Goal: Navigation & Orientation: Find specific page/section

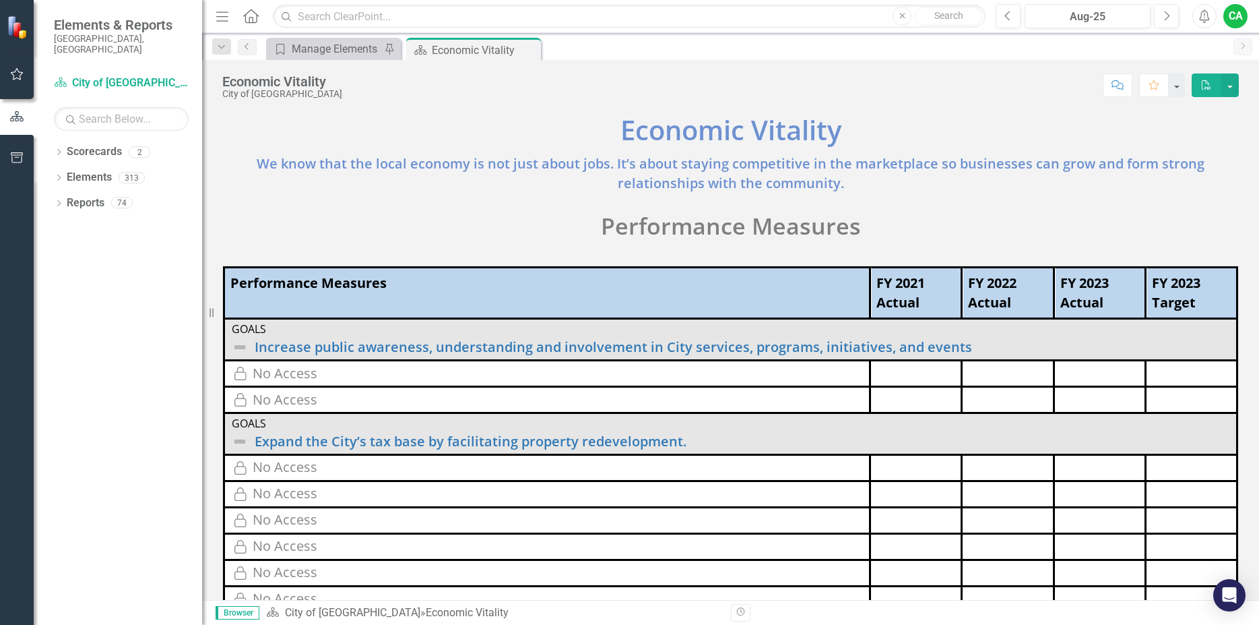
click at [314, 472] on div "No Access" at bounding box center [285, 468] width 65 height 20
click at [127, 75] on link "Scorecard City of [GEOGRAPHIC_DATA]" at bounding box center [121, 82] width 135 height 15
click at [358, 49] on div "Manage Elements" at bounding box center [336, 48] width 89 height 17
click at [476, 51] on div "Economic Vitality" at bounding box center [468, 50] width 72 height 17
click at [88, 144] on link "Scorecards" at bounding box center [94, 151] width 55 height 15
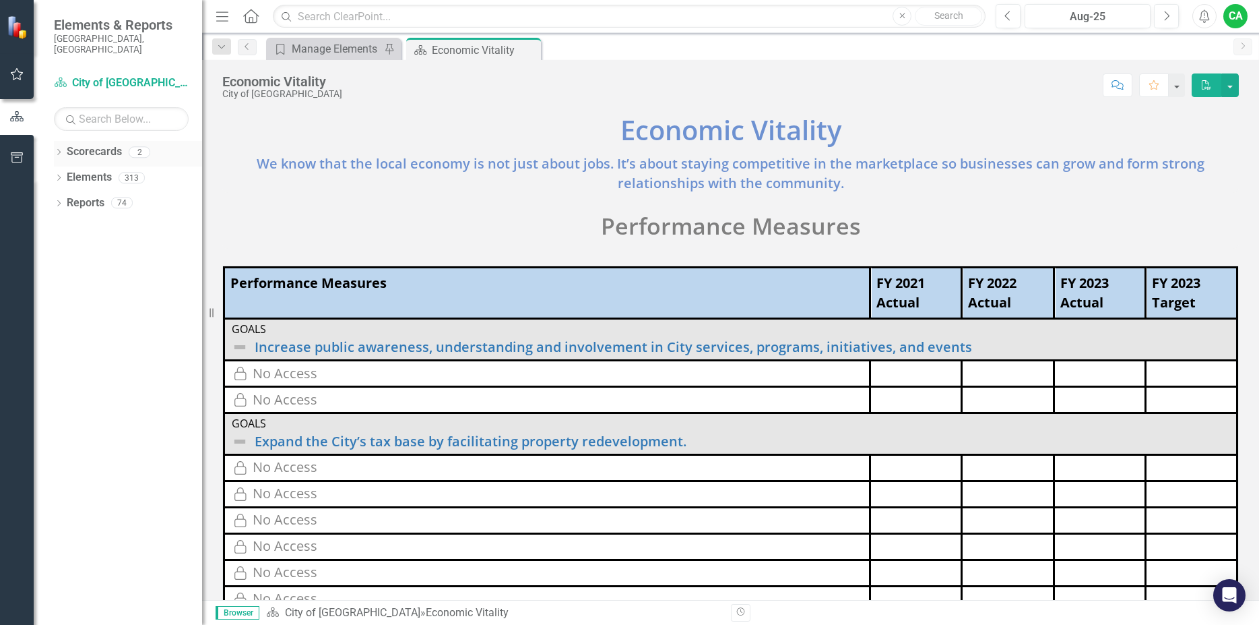
click at [84, 148] on link "Scorecards" at bounding box center [94, 151] width 55 height 15
click at [83, 173] on link "Elements" at bounding box center [89, 177] width 45 height 15
click at [82, 199] on link "Reports" at bounding box center [86, 202] width 38 height 15
click at [18, 73] on icon "button" at bounding box center [17, 74] width 14 height 11
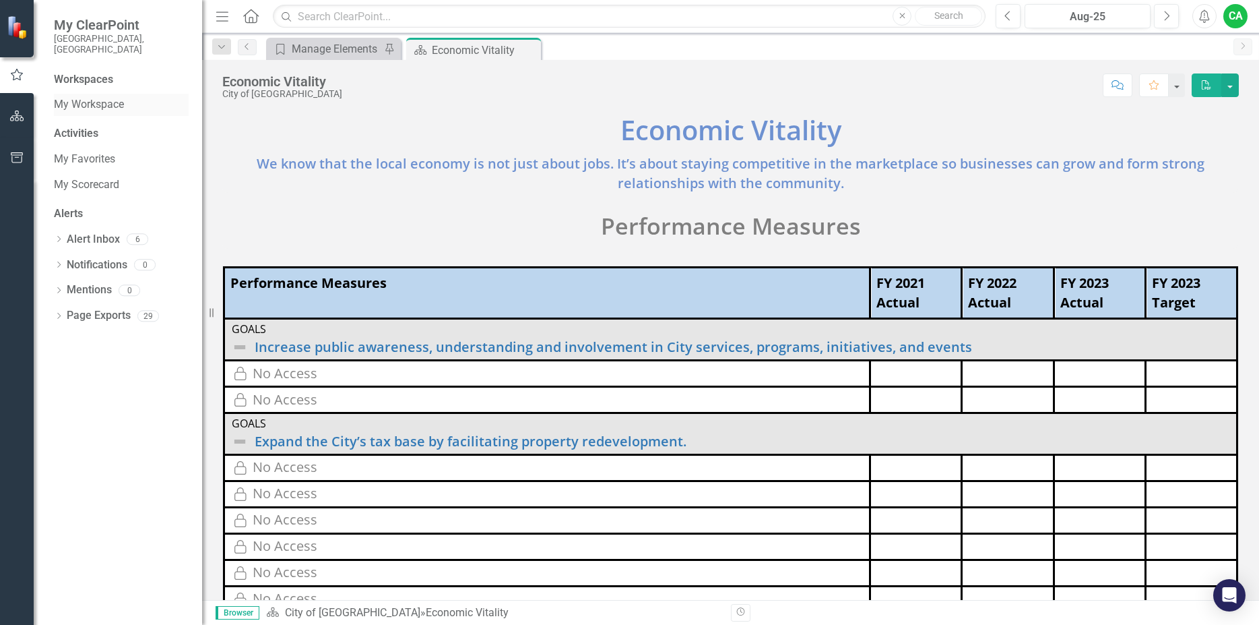
click at [84, 97] on link "My Workspace" at bounding box center [121, 104] width 135 height 15
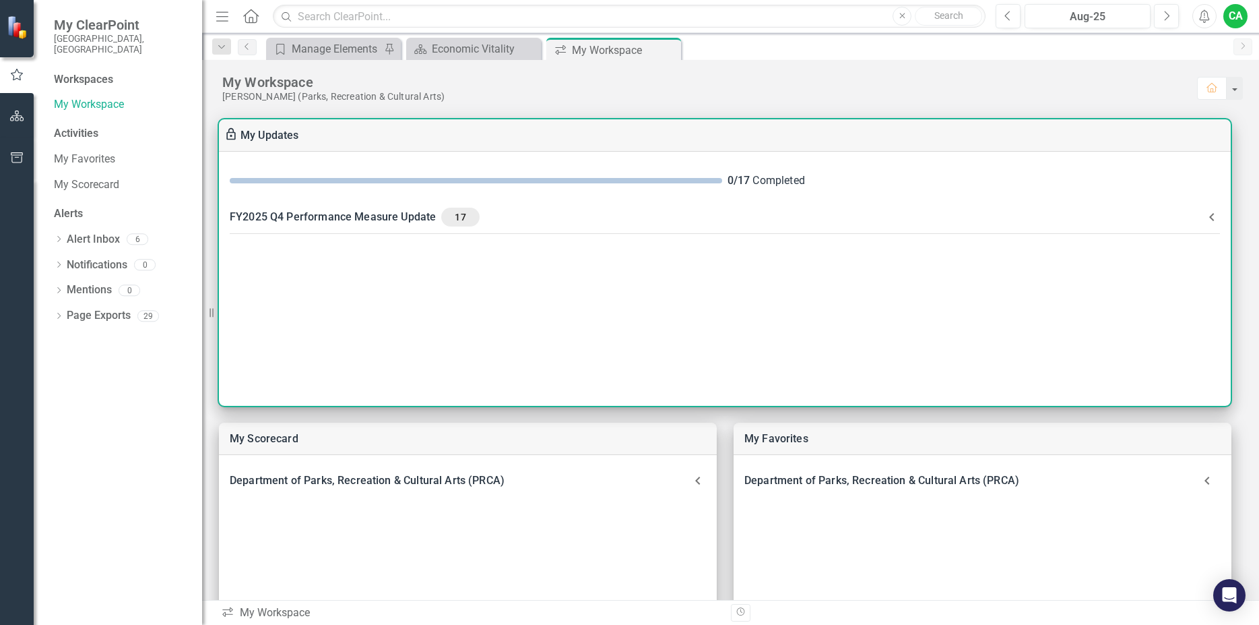
click at [365, 218] on div "FY2025 Q4 Performance Measure Update 17" at bounding box center [717, 217] width 974 height 19
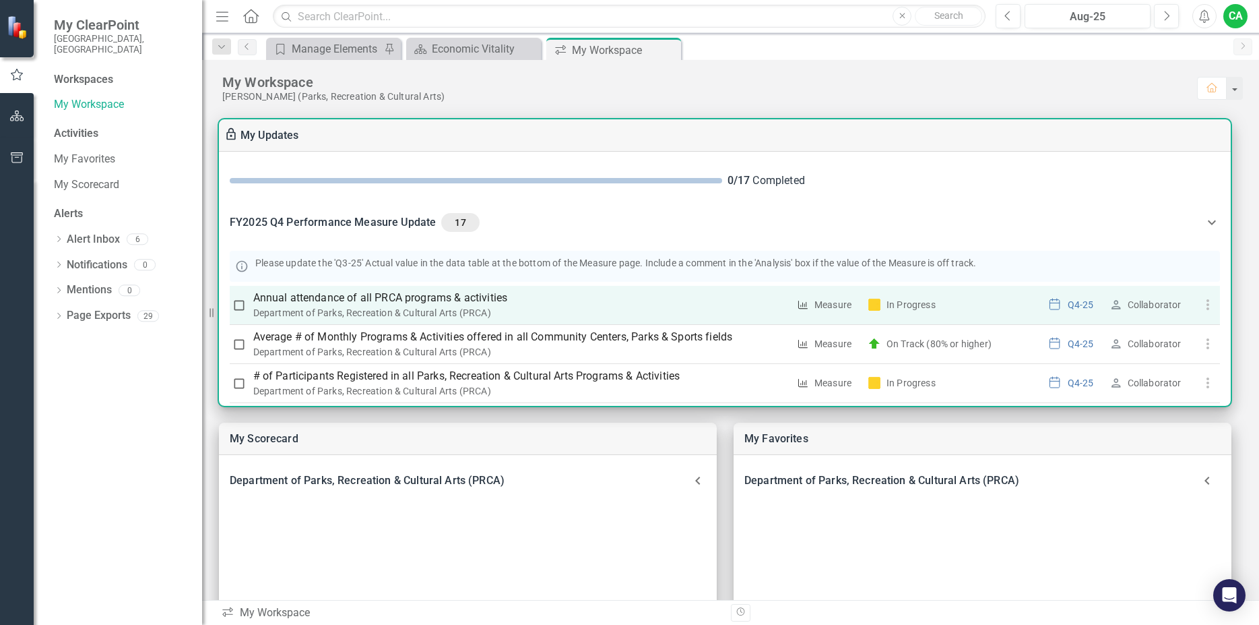
click at [379, 309] on div "Department of Parks, Recreation & Cultural Arts (PRCA)" at bounding box center [521, 312] width 536 height 13
click at [442, 305] on p "Annual attendance of all PRCA programs & activities" at bounding box center [521, 298] width 536 height 16
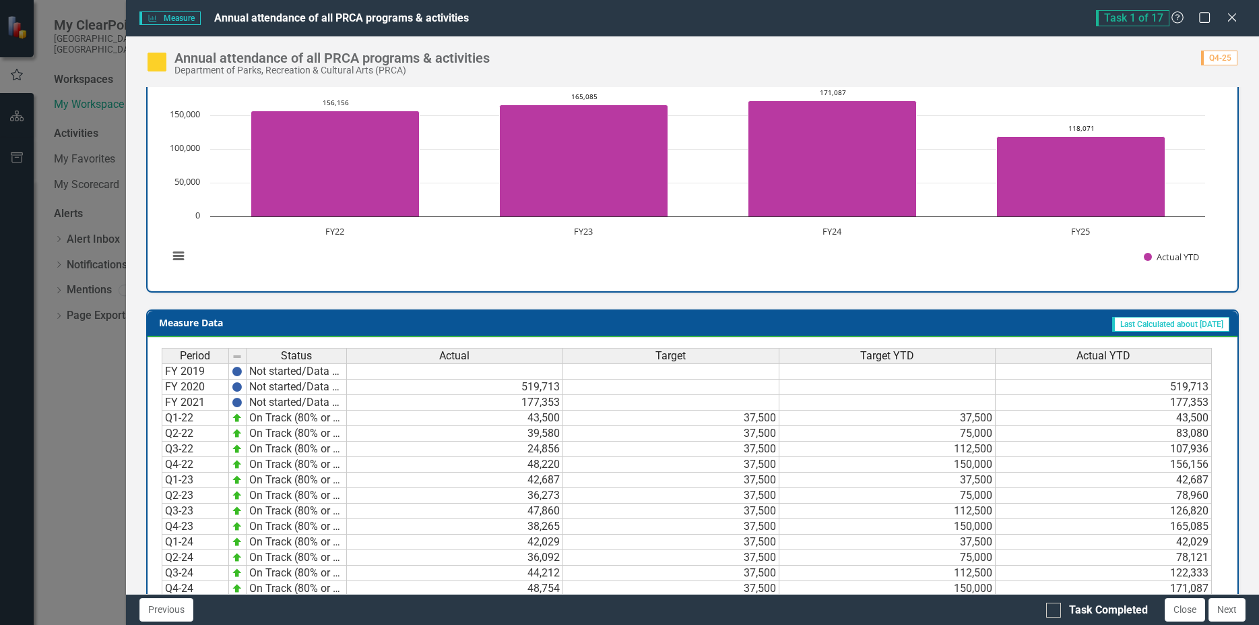
scroll to position [230, 0]
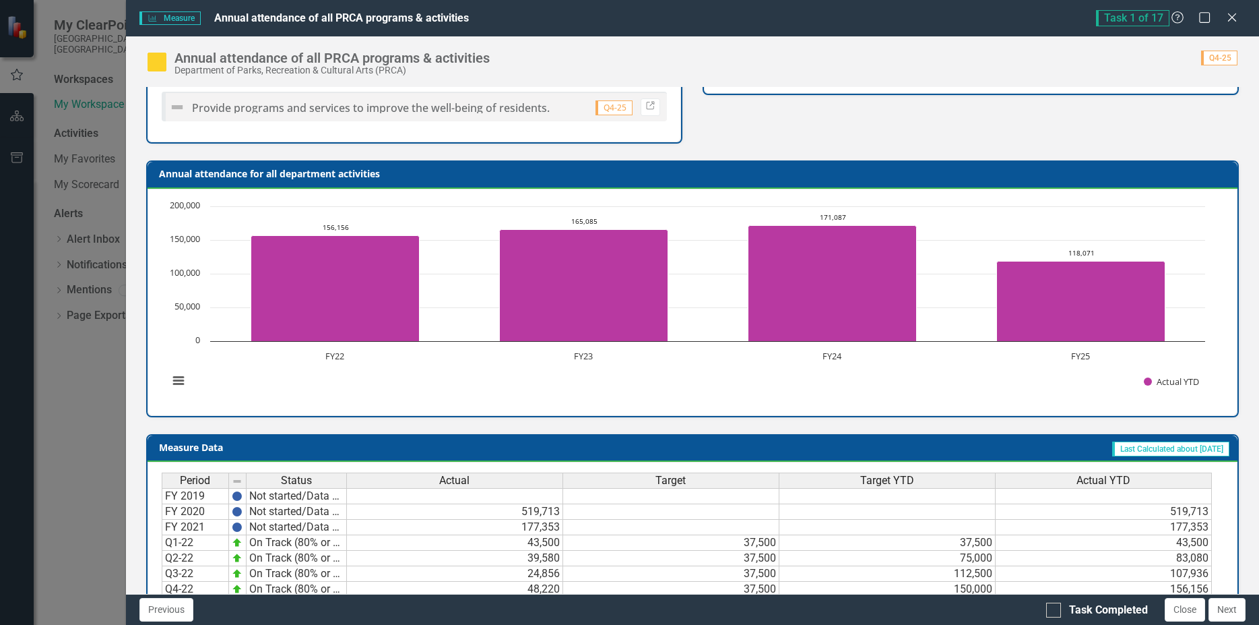
click at [608, 111] on span "Q4-25" at bounding box center [614, 107] width 37 height 15
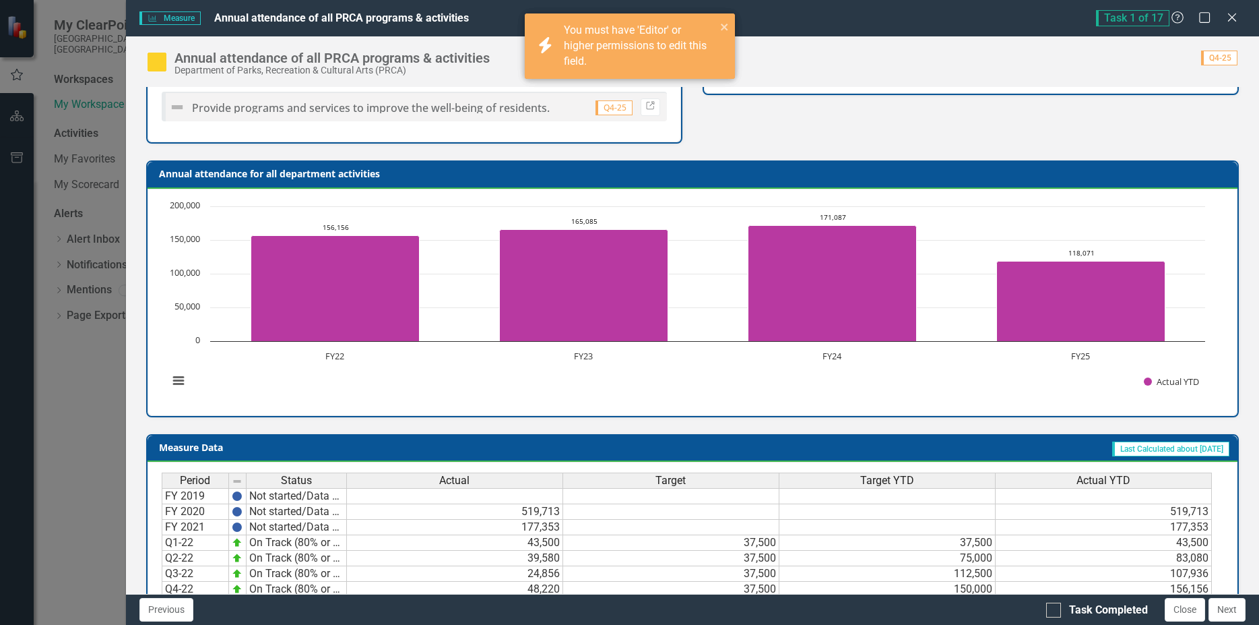
click at [608, 111] on span "Q4-25" at bounding box center [614, 107] width 37 height 15
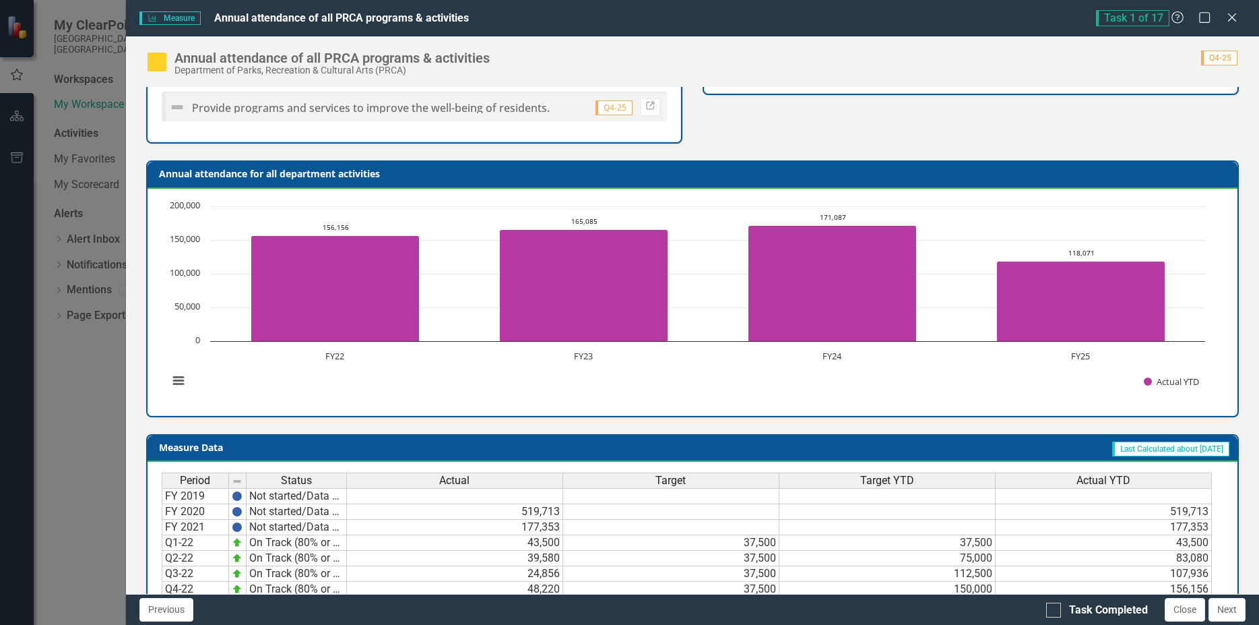
scroll to position [77, 0]
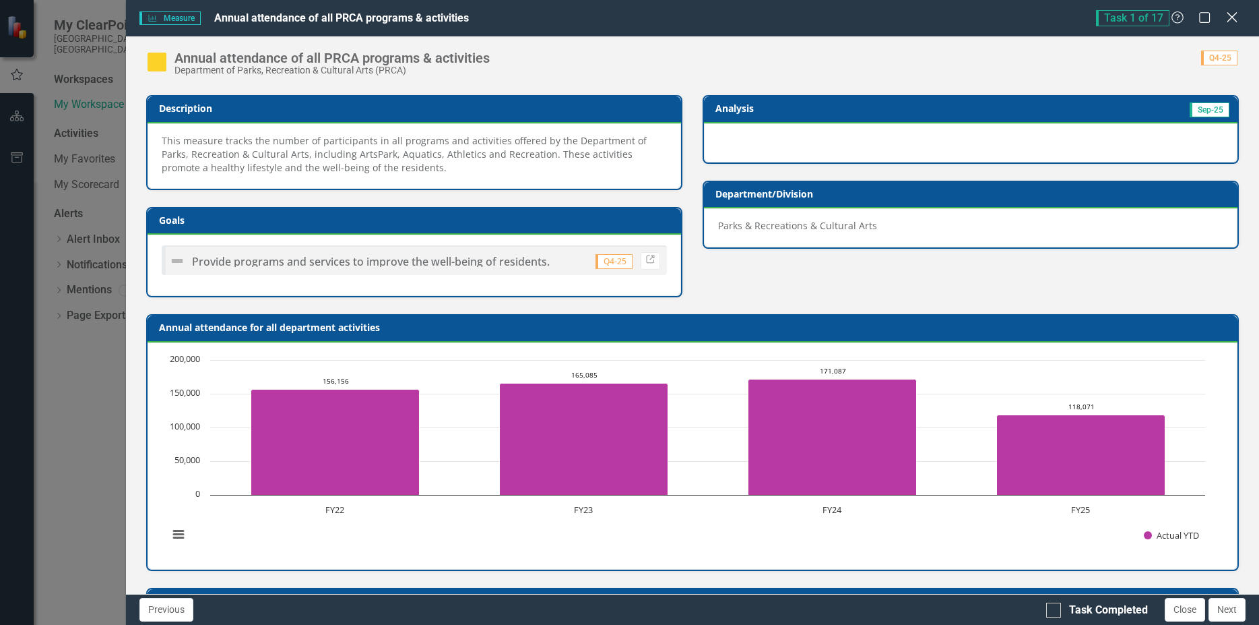
click at [1229, 16] on icon "Close" at bounding box center [1232, 17] width 17 height 13
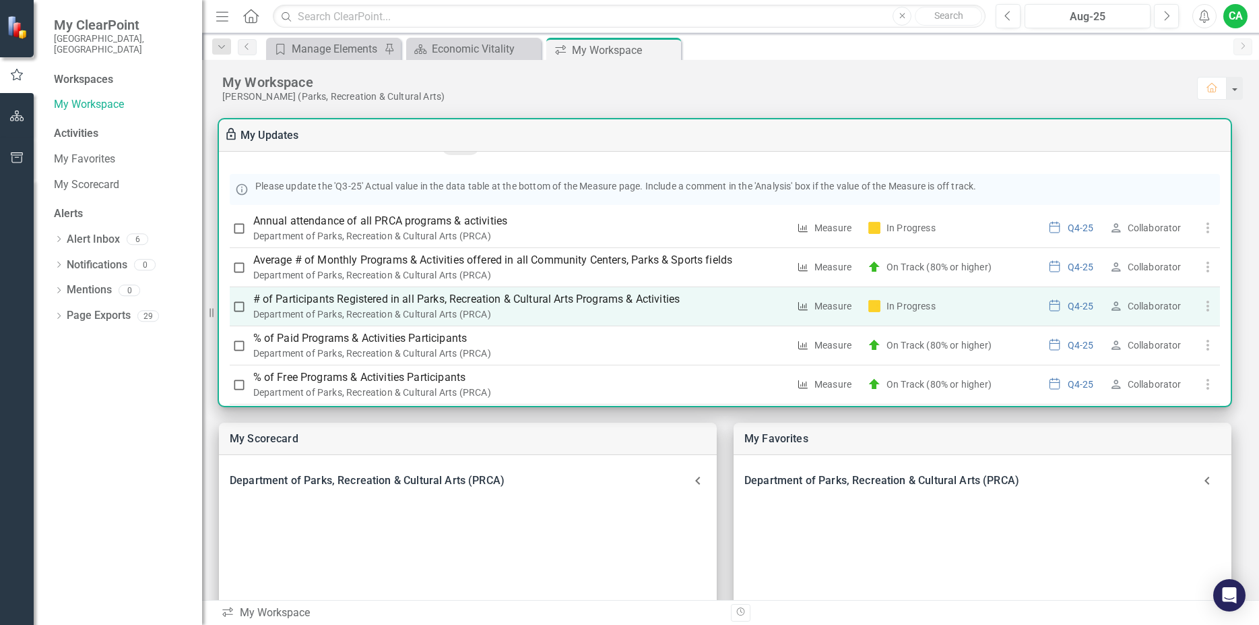
click at [348, 309] on div "Department of Parks, Recreation & Cultural Arts (PRCA)" at bounding box center [521, 313] width 536 height 13
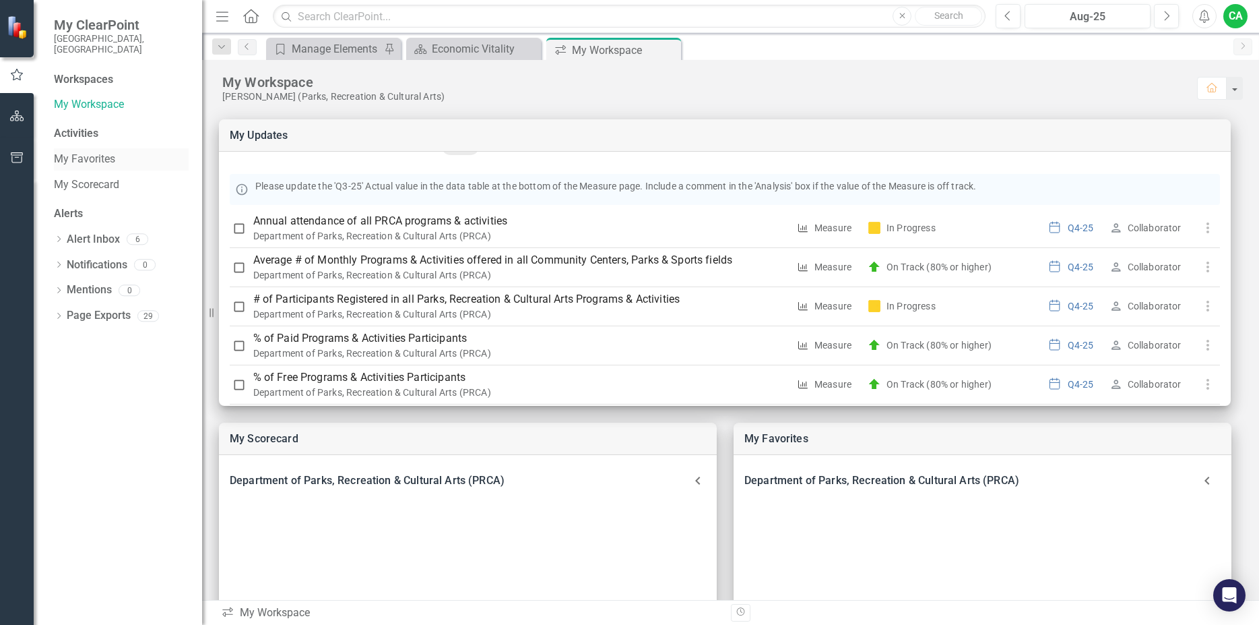
click at [111, 152] on link "My Favorites" at bounding box center [121, 159] width 135 height 15
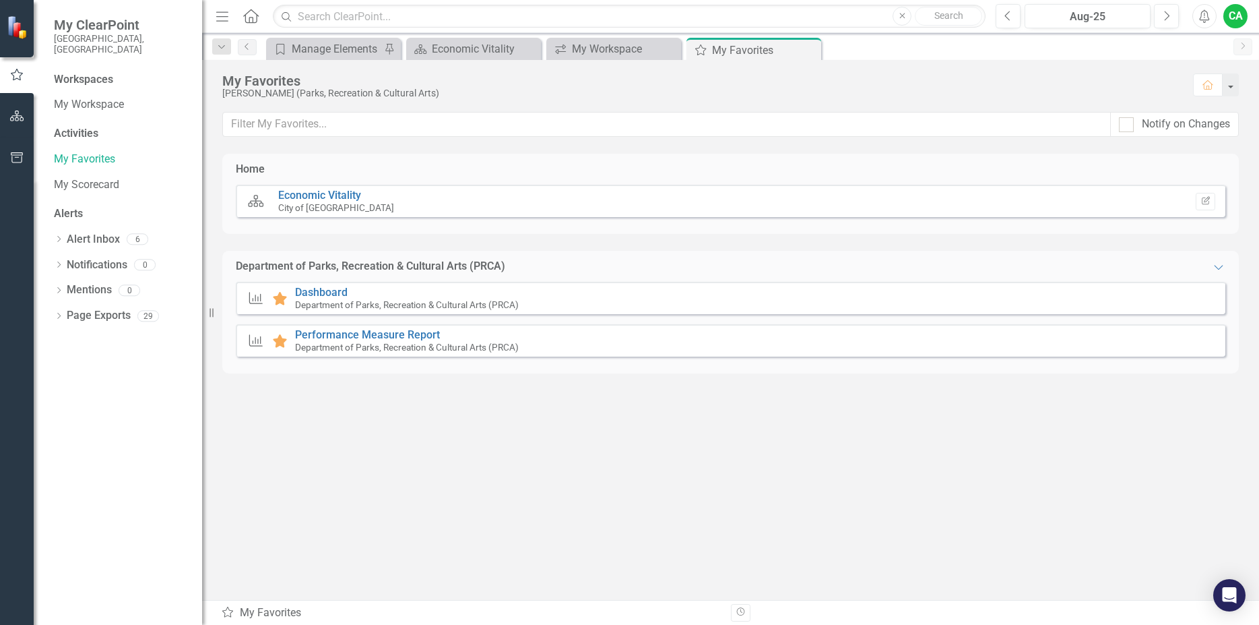
click at [329, 302] on small "Department of Parks, Recreation & Cultural Arts (PRCA)" at bounding box center [407, 304] width 224 height 11
click at [253, 299] on icon at bounding box center [255, 298] width 13 height 12
click at [259, 297] on icon "Measure" at bounding box center [256, 297] width 18 height 13
click at [327, 298] on link "Dashboard" at bounding box center [321, 292] width 53 height 13
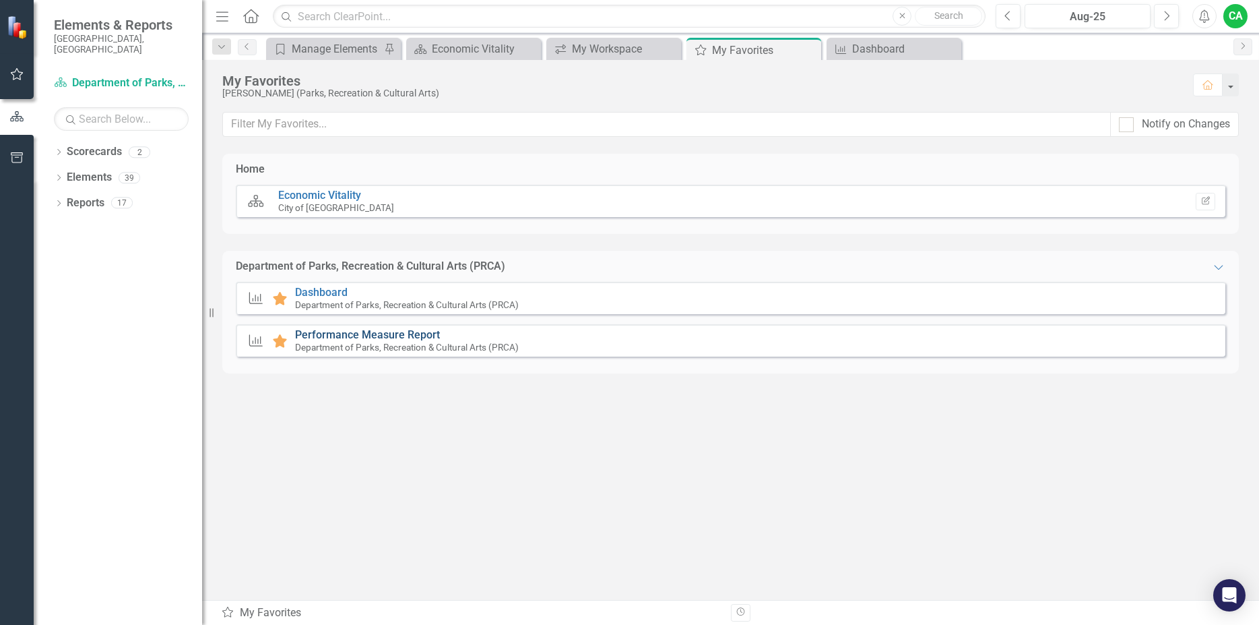
click at [385, 338] on link "Performance Measure Report" at bounding box center [367, 334] width 145 height 13
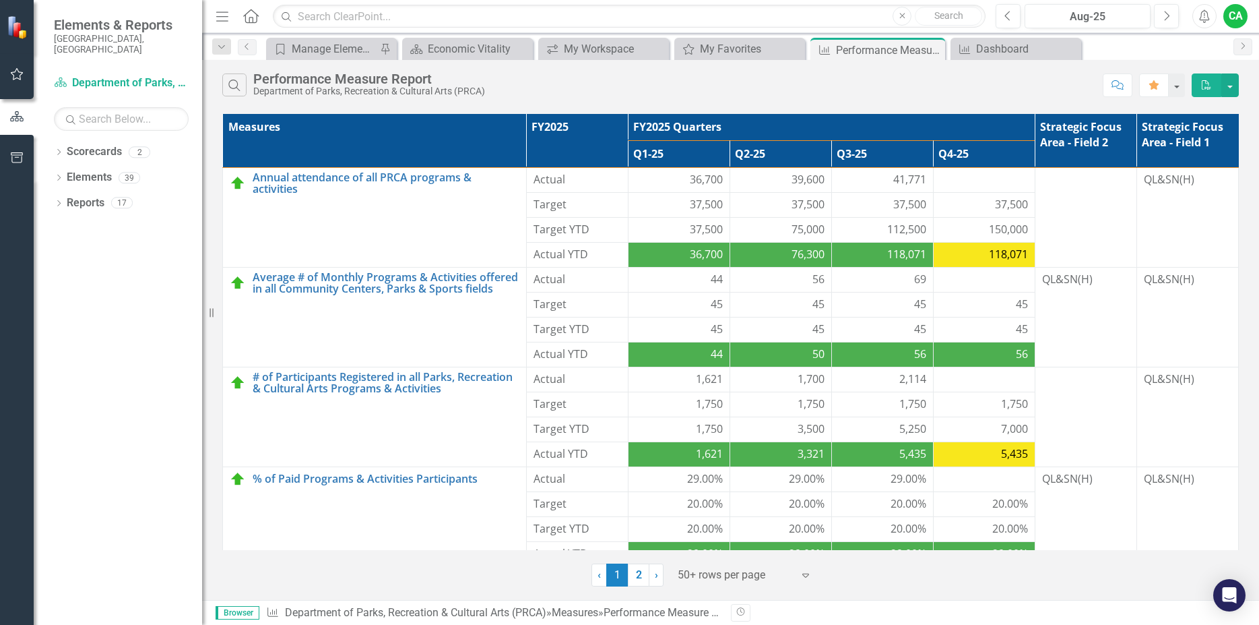
scroll to position [230, 0]
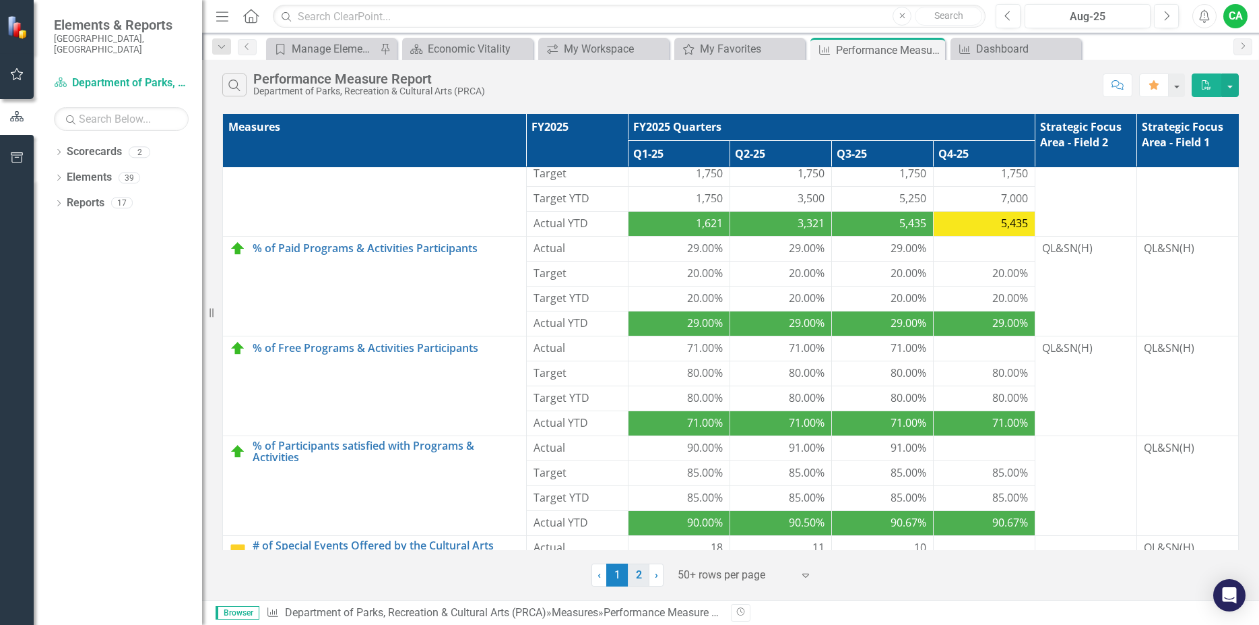
click at [635, 578] on link "2" at bounding box center [639, 574] width 22 height 23
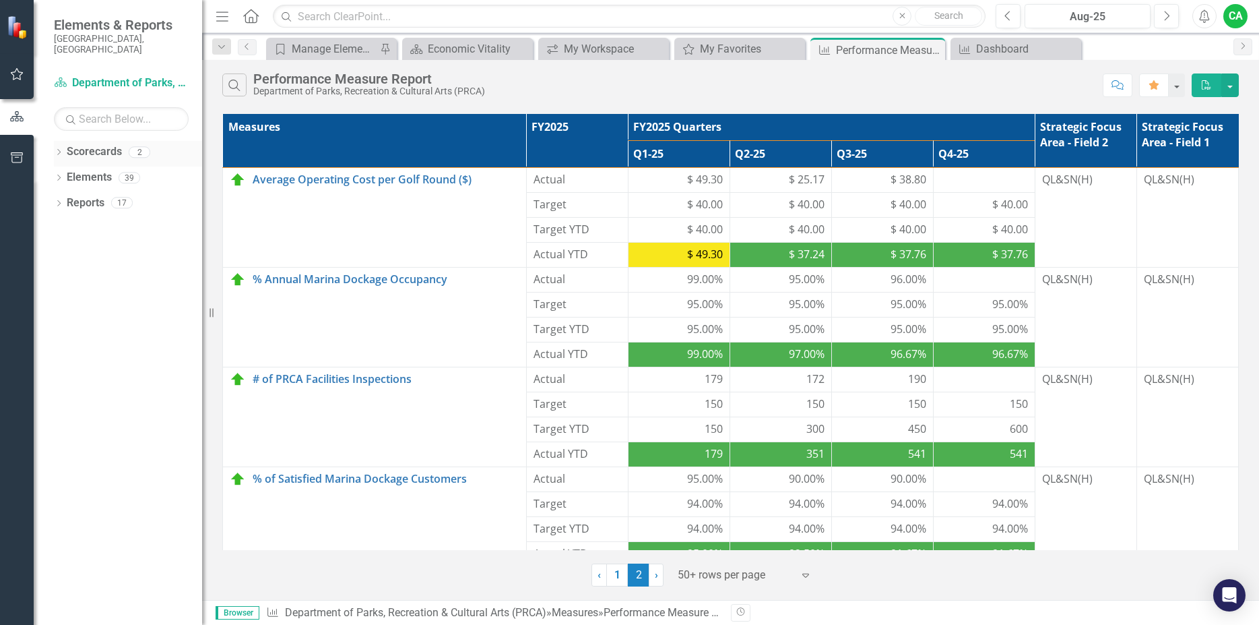
click at [96, 146] on link "Scorecards" at bounding box center [94, 151] width 55 height 15
click at [97, 75] on link "Scorecard Department of Parks, Recreation & Cultural Arts (PRCA)" at bounding box center [121, 82] width 135 height 15
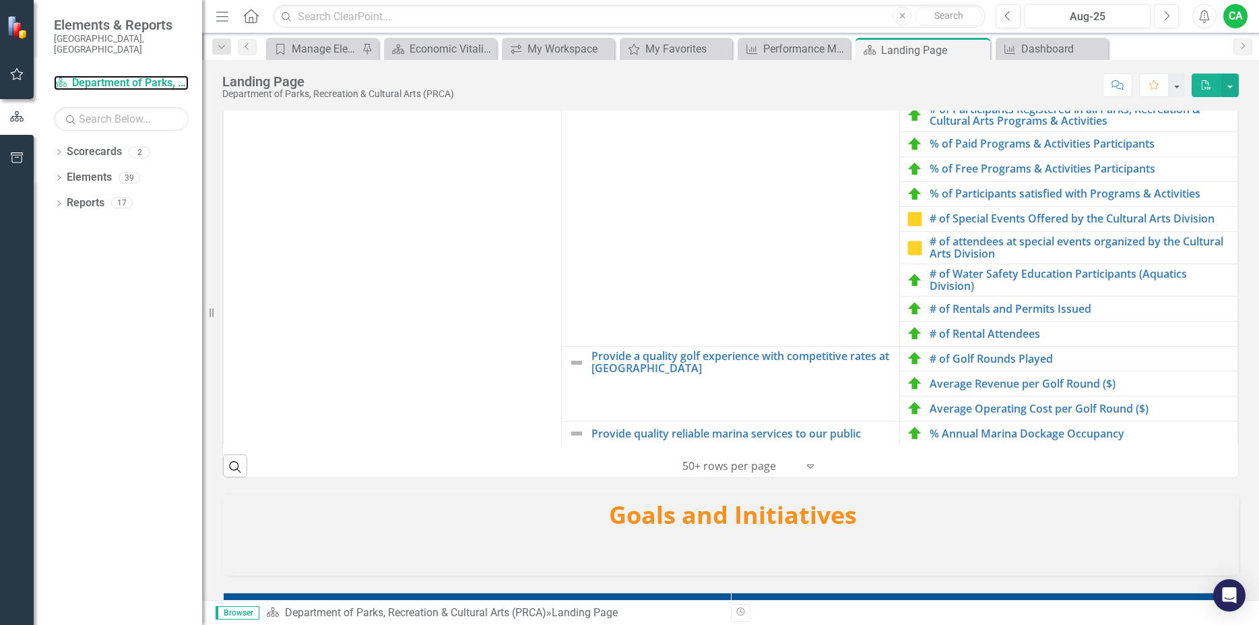
scroll to position [77, 0]
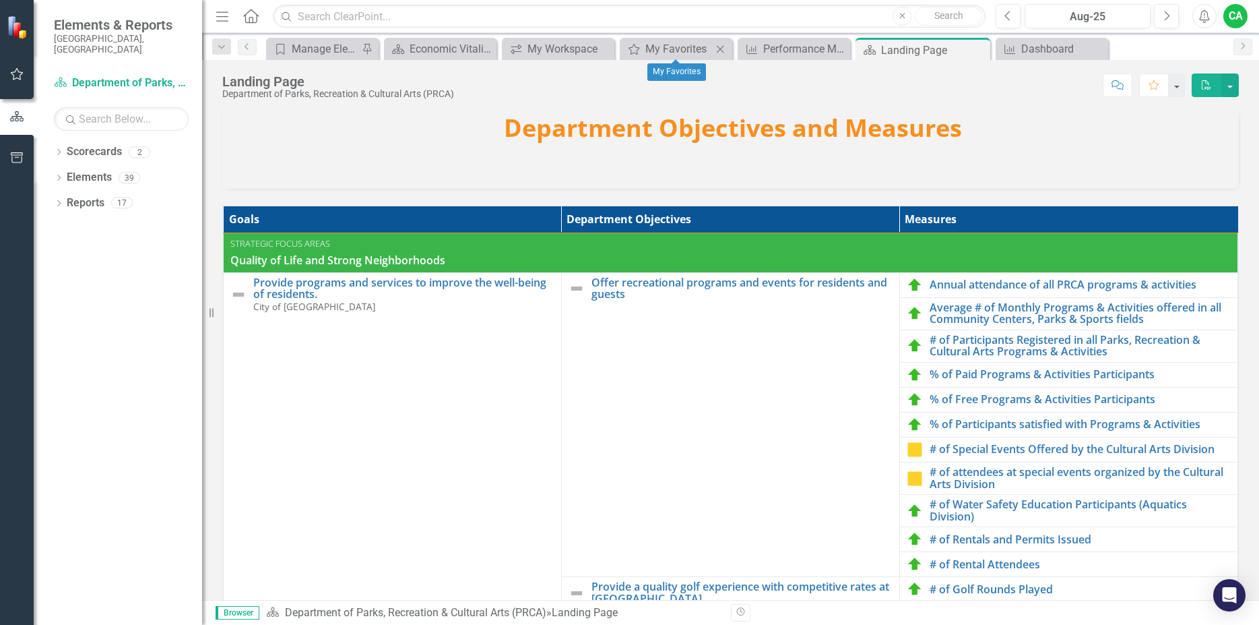
click at [690, 59] on div "My Favorites My Favorites Close" at bounding box center [676, 49] width 113 height 22
click at [672, 54] on div "My Favorites" at bounding box center [679, 48] width 67 height 17
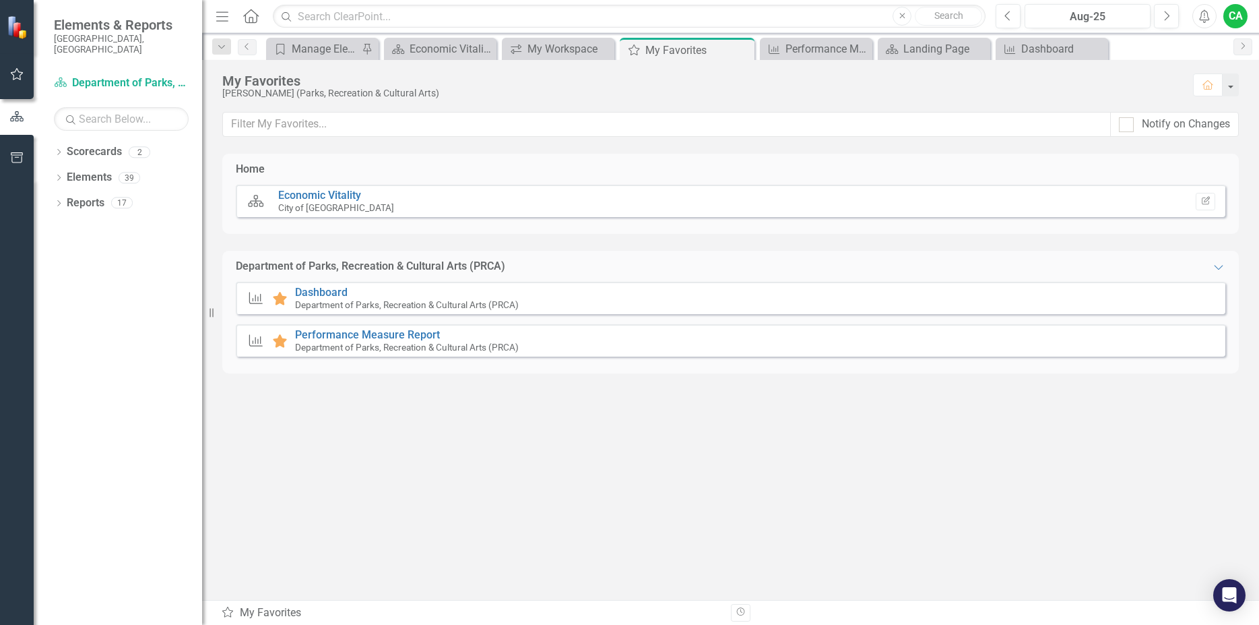
click at [255, 296] on icon at bounding box center [255, 298] width 13 height 12
click at [250, 339] on icon at bounding box center [255, 340] width 13 height 12
click at [303, 199] on link "Economic Vitality" at bounding box center [319, 195] width 83 height 13
click at [105, 146] on link "Scorecards" at bounding box center [94, 151] width 55 height 15
click at [98, 170] on link "Elements" at bounding box center [89, 177] width 45 height 15
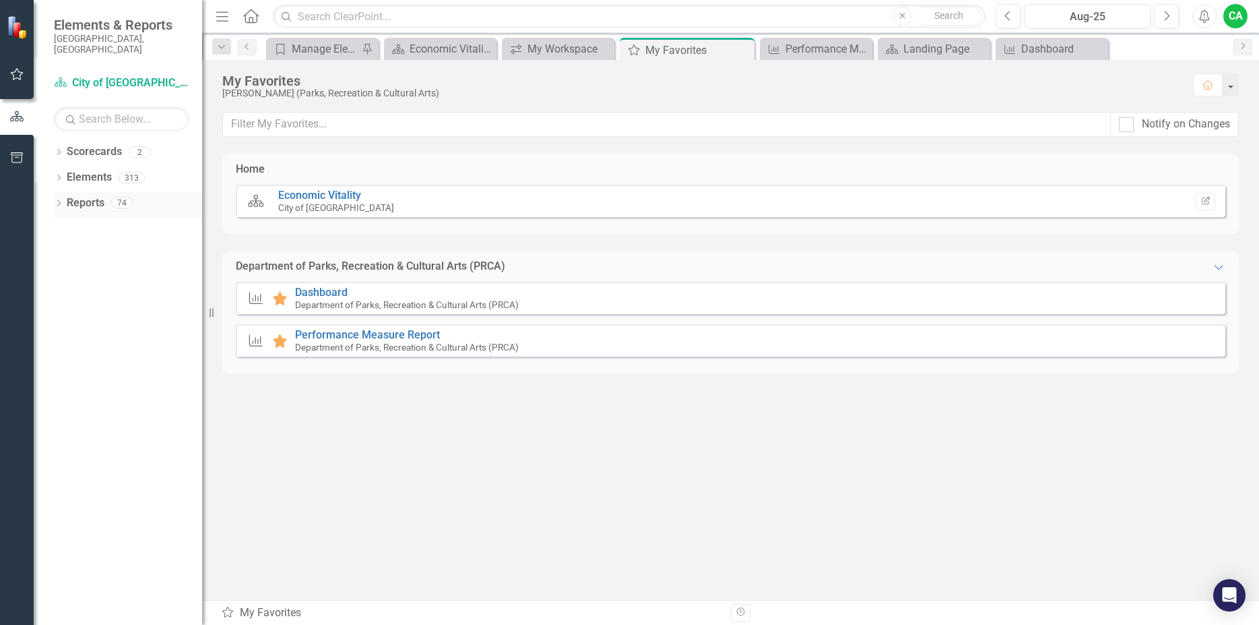
click at [97, 199] on link "Reports" at bounding box center [86, 202] width 38 height 15
click at [18, 159] on icon "button" at bounding box center [17, 157] width 14 height 11
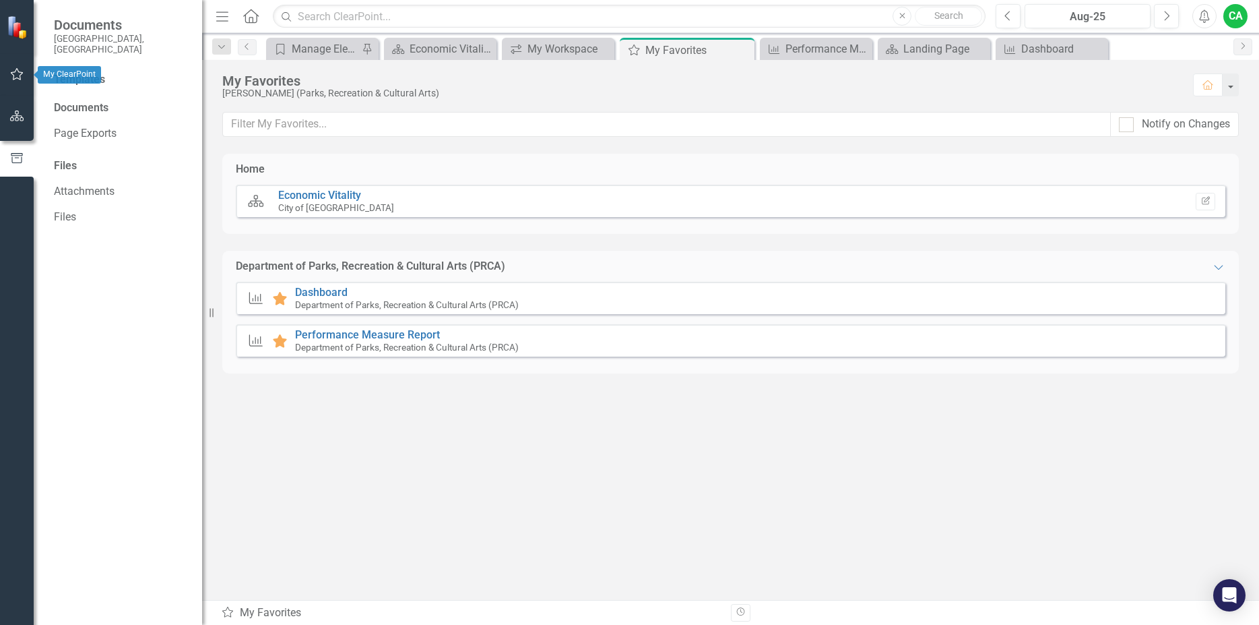
click at [17, 75] on icon "button" at bounding box center [17, 74] width 14 height 11
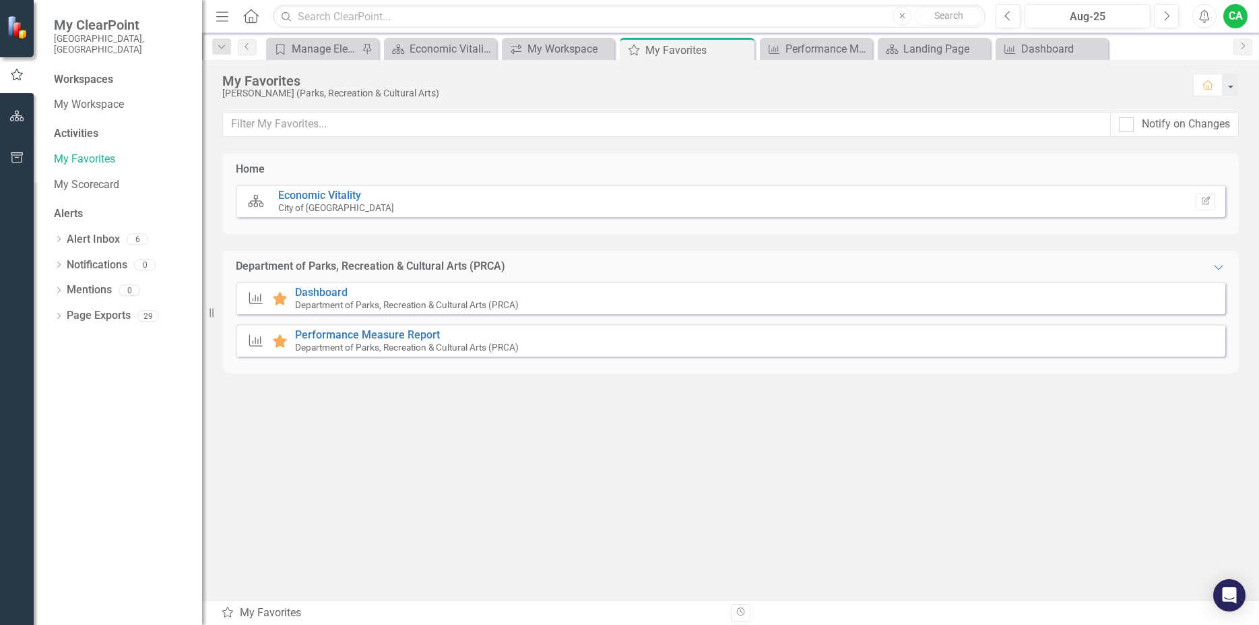
click at [90, 126] on div "Activities" at bounding box center [121, 133] width 135 height 15
click at [98, 98] on link "My Workspace" at bounding box center [121, 104] width 135 height 15
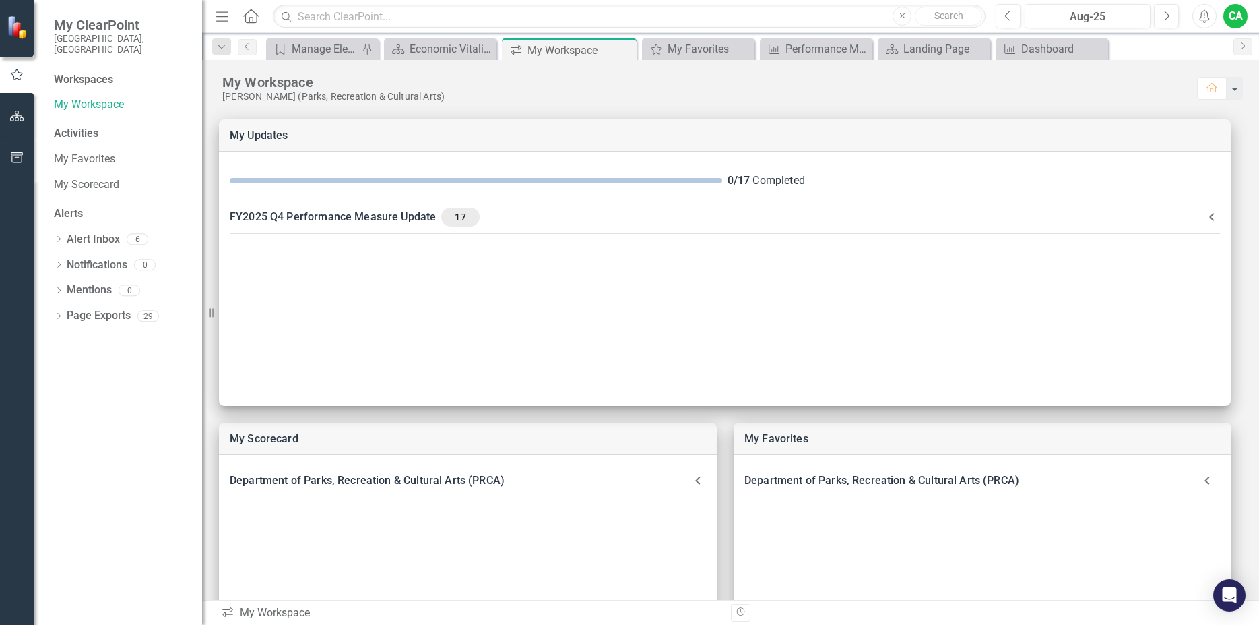
click at [81, 72] on div "Workspaces" at bounding box center [83, 79] width 59 height 15
click at [96, 72] on div "Workspaces" at bounding box center [83, 79] width 59 height 15
click at [101, 97] on link "My Workspace" at bounding box center [121, 104] width 135 height 15
click at [88, 72] on div "Workspaces" at bounding box center [83, 79] width 59 height 15
click at [88, 97] on link "My Workspace" at bounding box center [121, 104] width 135 height 15
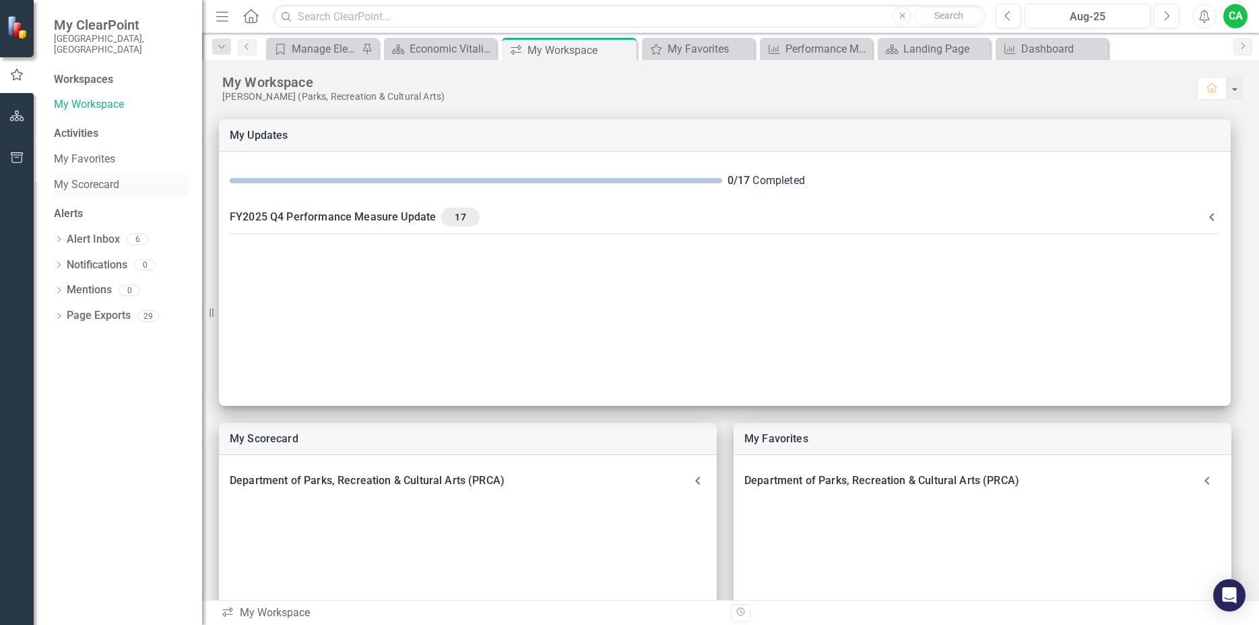
click at [80, 177] on link "My Scorecard" at bounding box center [121, 184] width 135 height 15
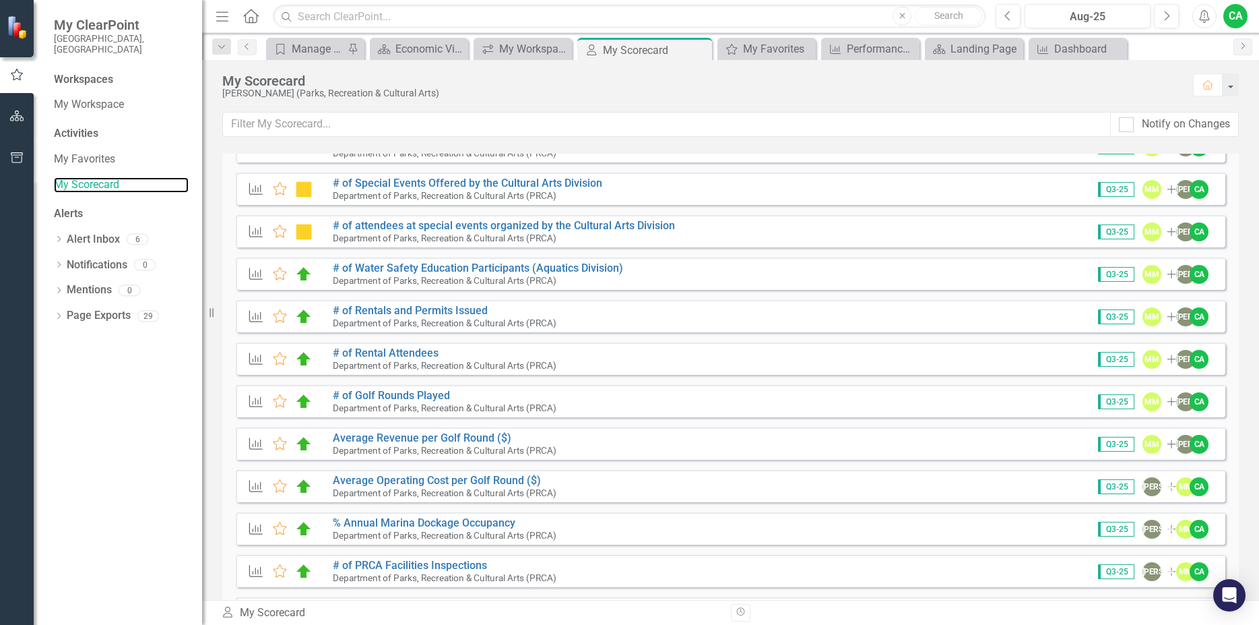
scroll to position [307, 0]
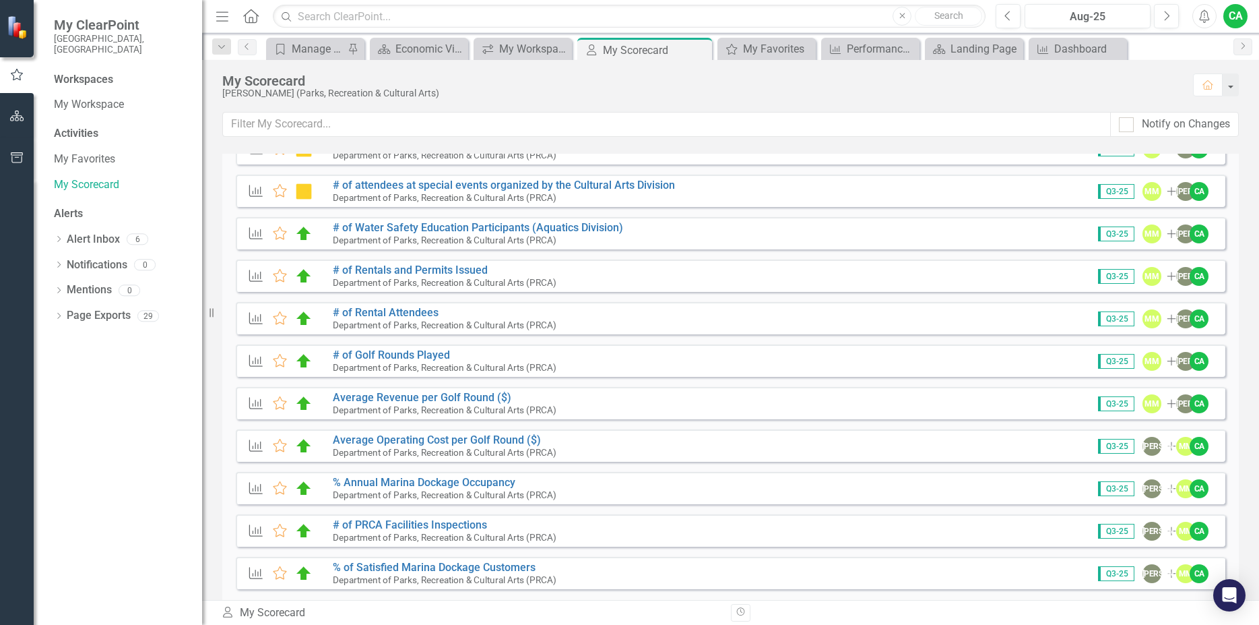
click at [252, 575] on icon "Measure" at bounding box center [256, 572] width 18 height 13
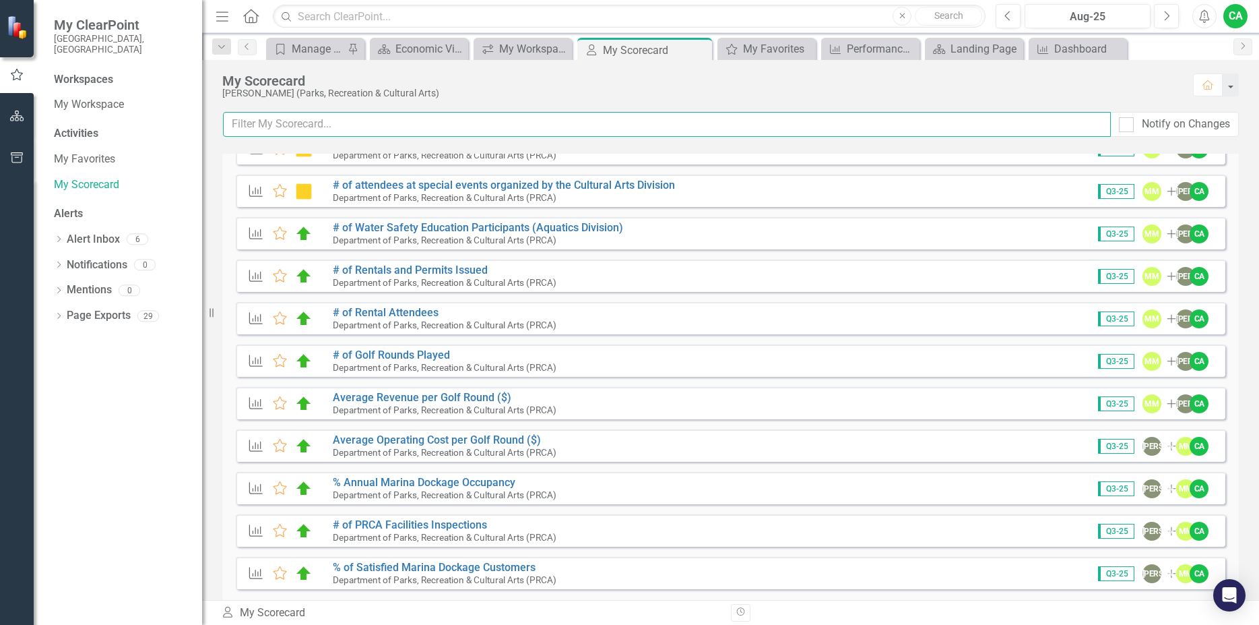
click at [269, 127] on input "text" at bounding box center [667, 124] width 888 height 25
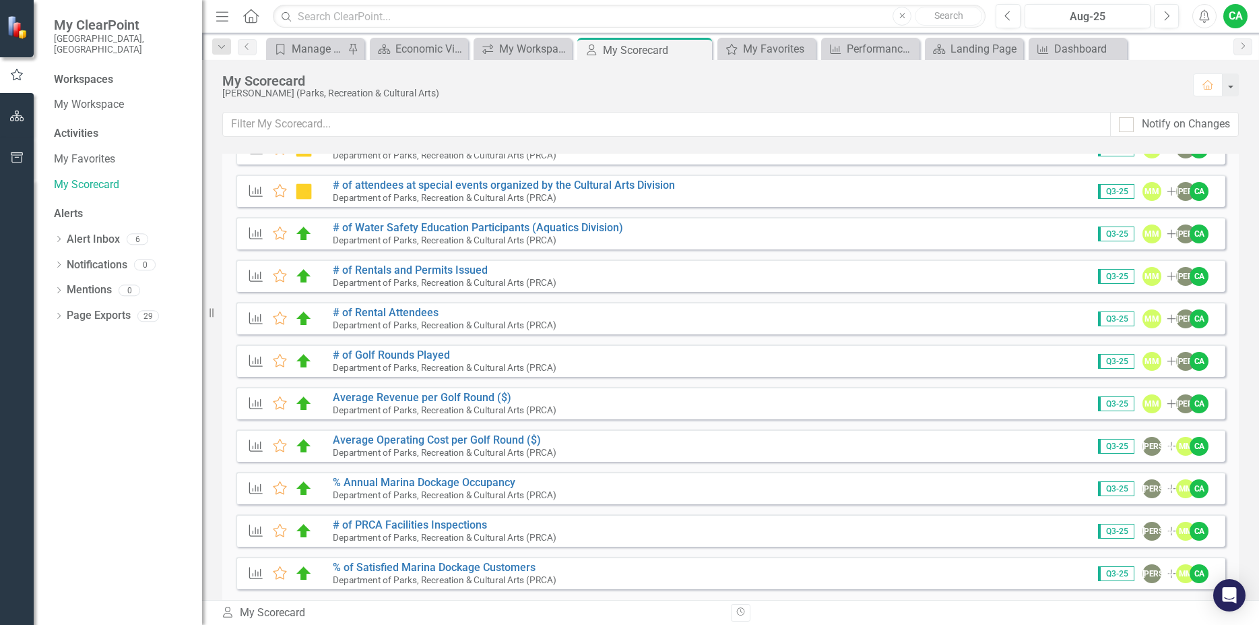
click at [1234, 14] on div "CA" at bounding box center [1236, 16] width 24 height 24
click at [1176, 173] on link "Logout Log Out" at bounding box center [1194, 170] width 106 height 25
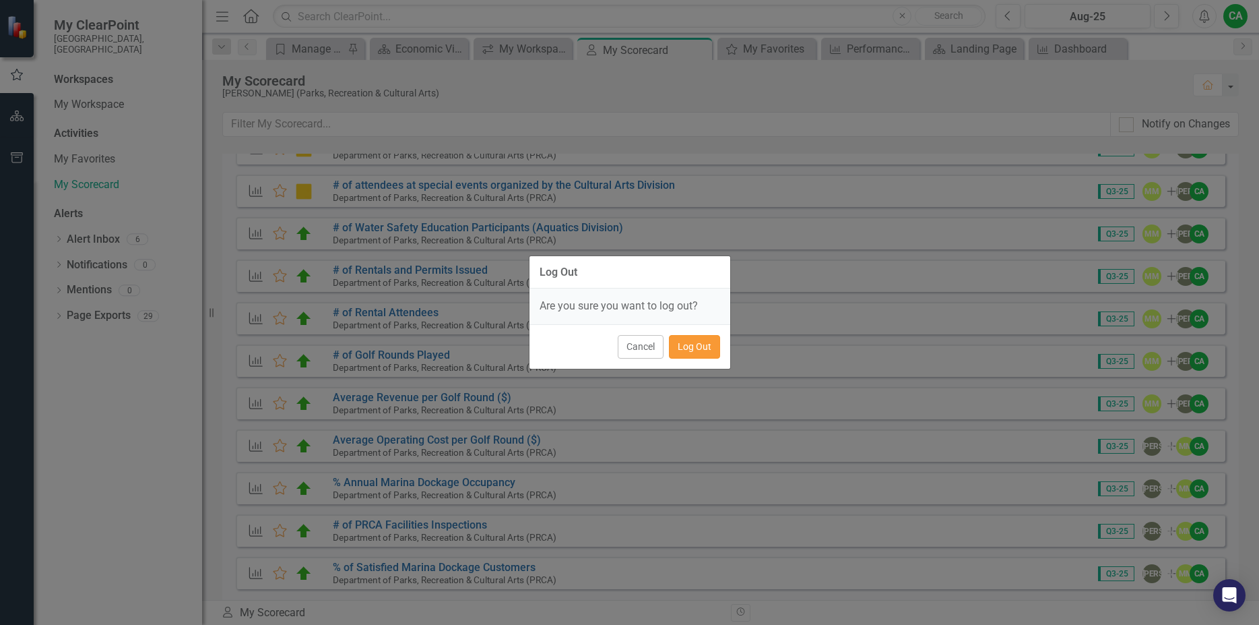
click at [712, 349] on button "Log Out" at bounding box center [694, 347] width 51 height 24
